Goal: Information Seeking & Learning: Understand process/instructions

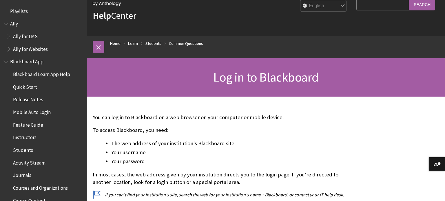
scroll to position [634, 0]
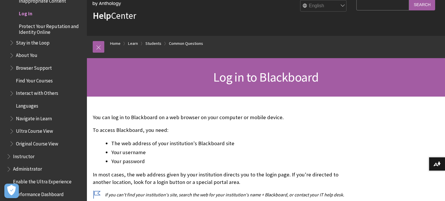
click at [26, 17] on span "Log in" at bounding box center [47, 14] width 71 height 10
click at [29, 13] on span "Log in" at bounding box center [26, 13] width 14 height 8
click at [23, 14] on span "Log in" at bounding box center [26, 13] width 14 height 8
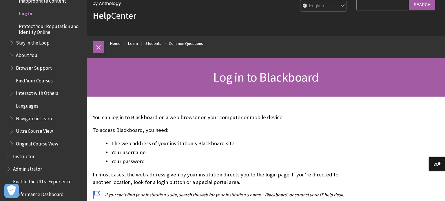
click at [23, 14] on span "Log in" at bounding box center [26, 13] width 14 height 8
